Goal: Complete application form

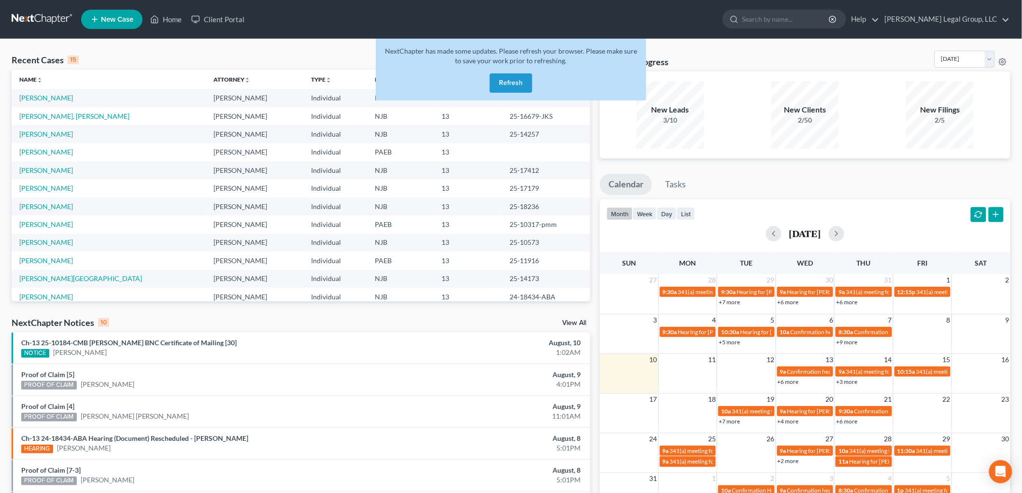
click at [513, 80] on button "Refresh" at bounding box center [511, 82] width 43 height 19
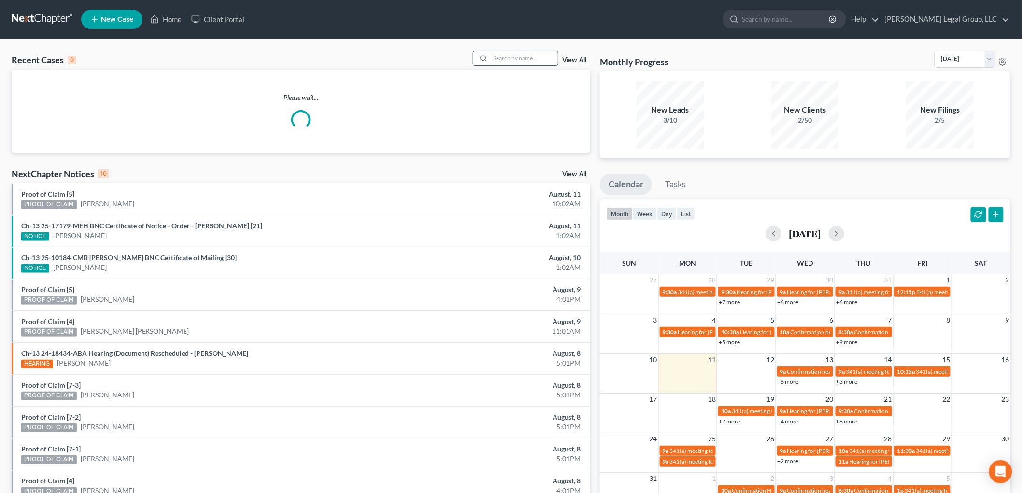
click at [528, 63] on input "search" at bounding box center [524, 58] width 68 height 14
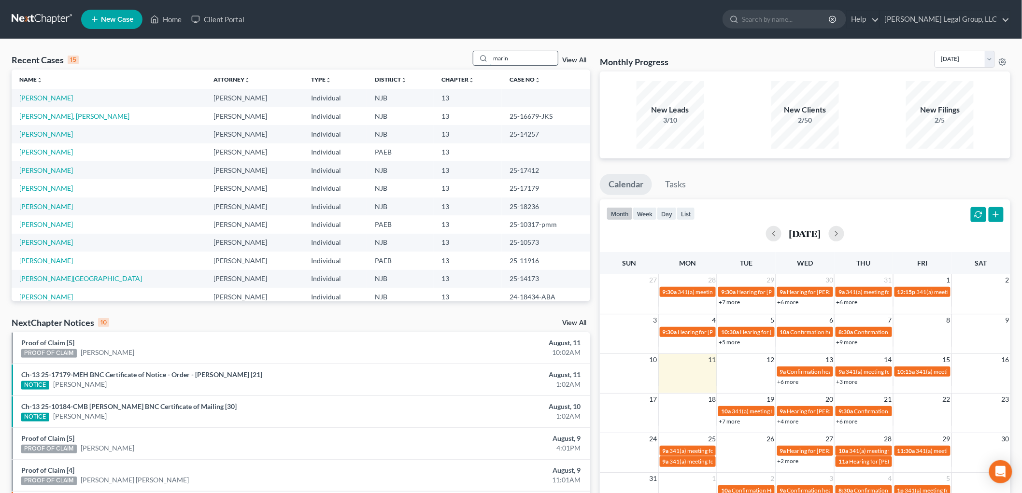
type input "marin"
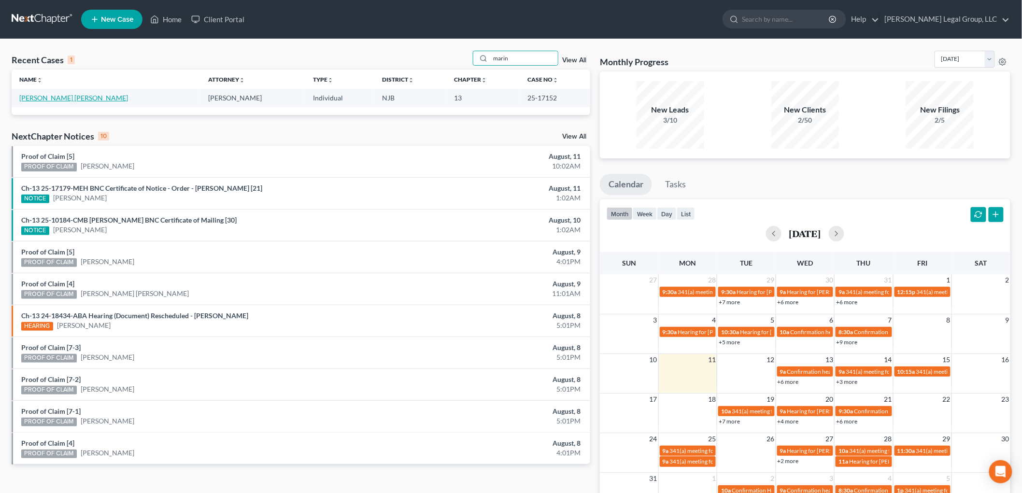
click at [76, 99] on link "[PERSON_NAME] [PERSON_NAME]" at bounding box center [73, 98] width 109 height 8
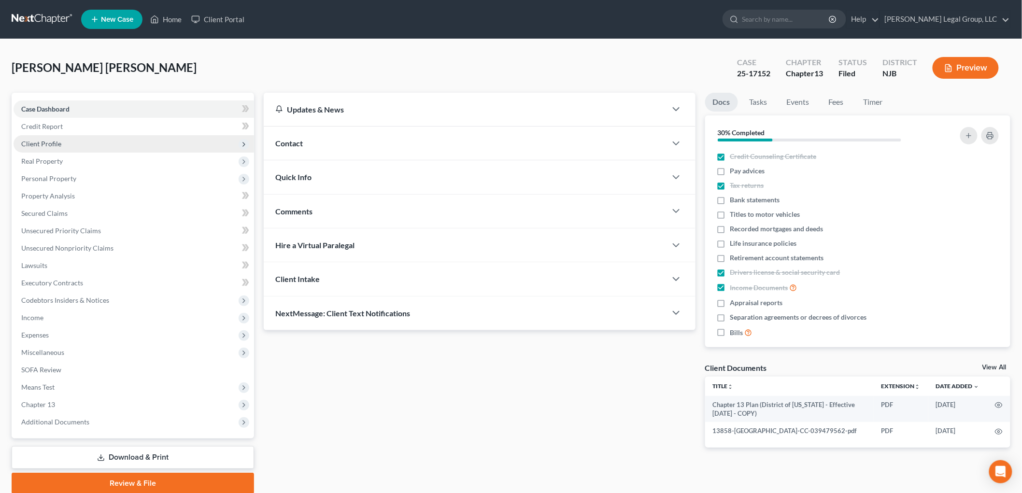
click at [70, 149] on span "Client Profile" at bounding box center [134, 143] width 241 height 17
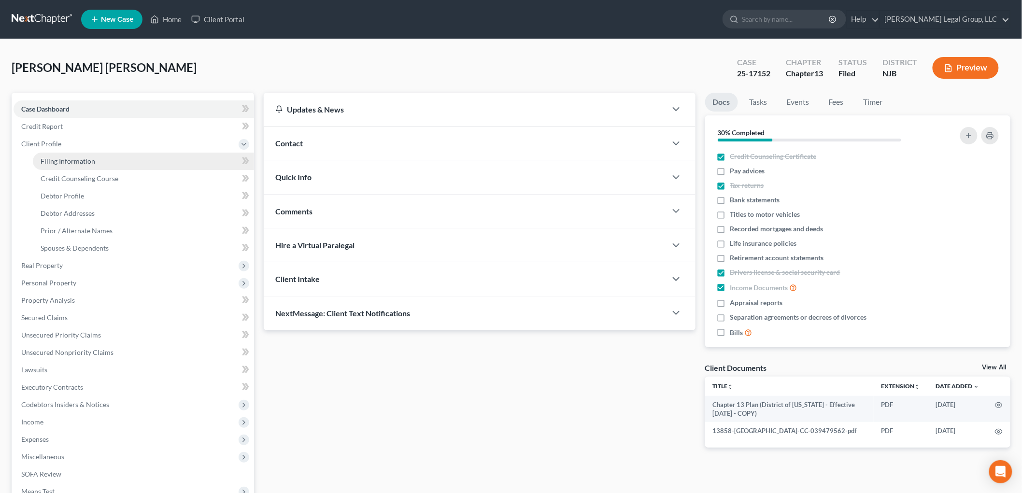
click at [113, 161] on link "Filing Information" at bounding box center [143, 161] width 221 height 17
select select "1"
select select "0"
select select "3"
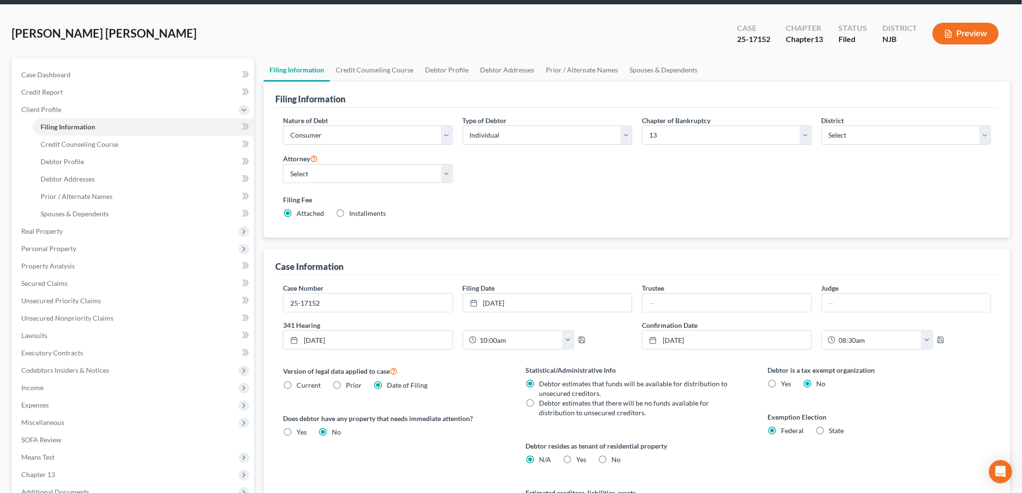
scroll to position [54, 0]
